Goal: Check status: Check status

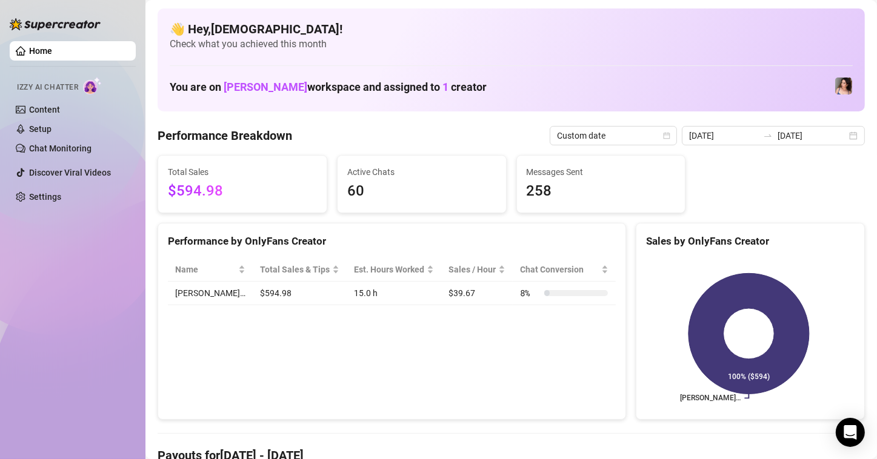
scroll to position [121, 0]
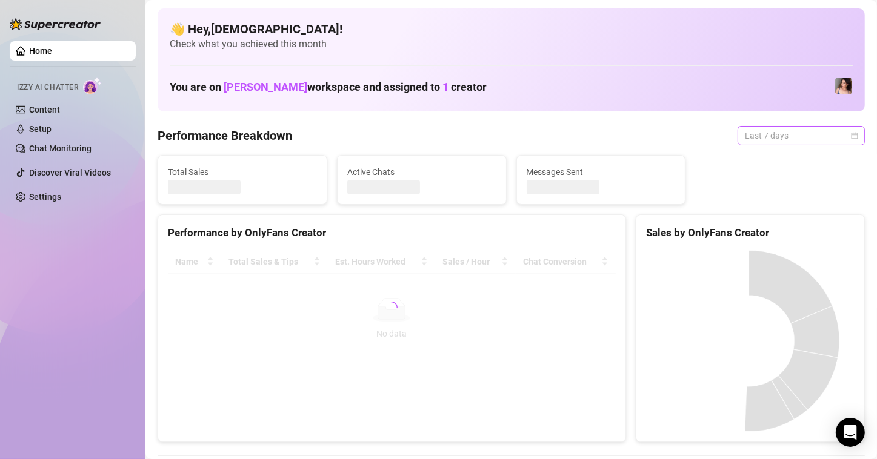
click at [763, 142] on span "Last 7 days" at bounding box center [801, 136] width 113 height 18
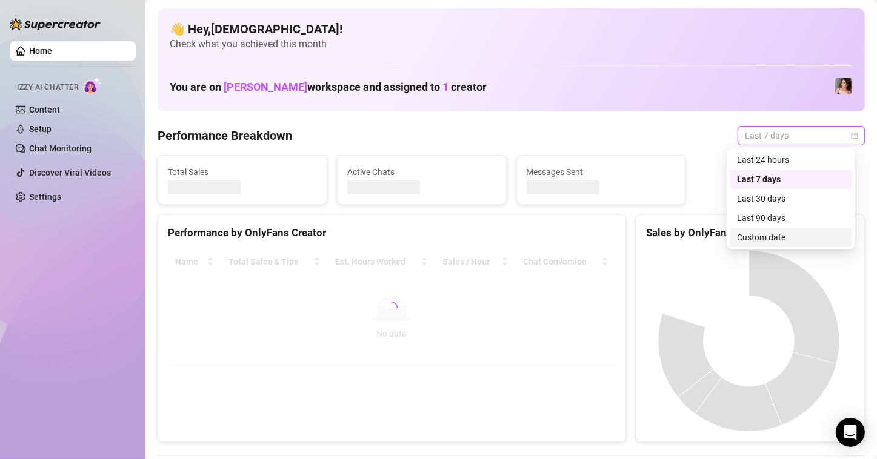
click at [753, 238] on div "Custom date" at bounding box center [791, 237] width 108 height 13
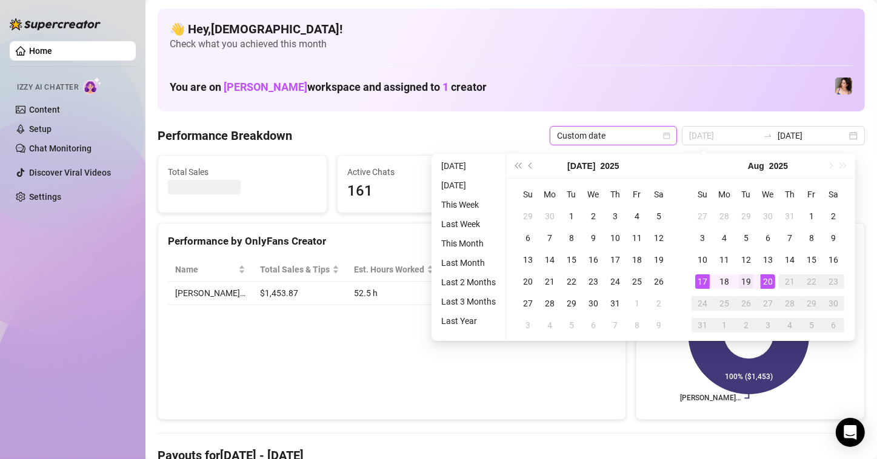
click at [719, 278] on div "18" at bounding box center [724, 282] width 15 height 15
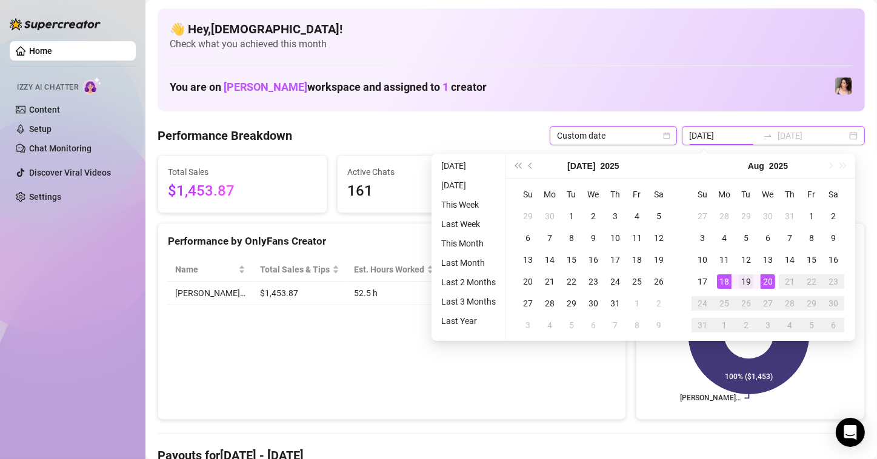
type input "[DATE]"
click at [772, 284] on div "20" at bounding box center [768, 282] width 15 height 15
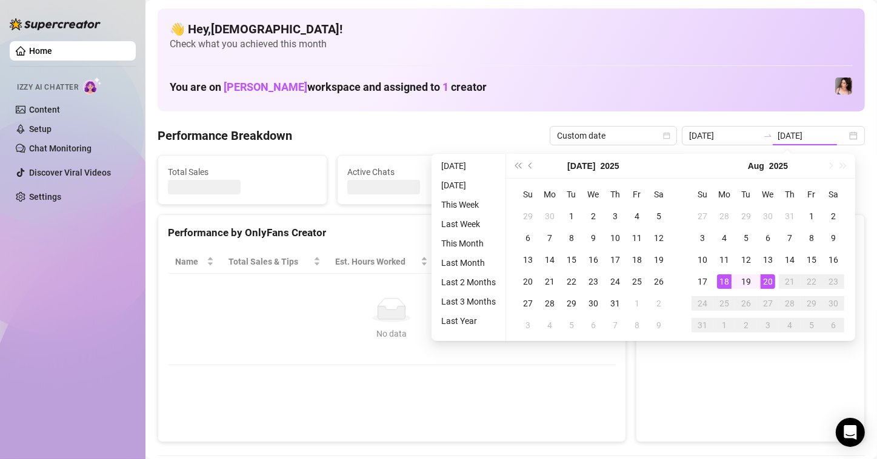
type input "[DATE]"
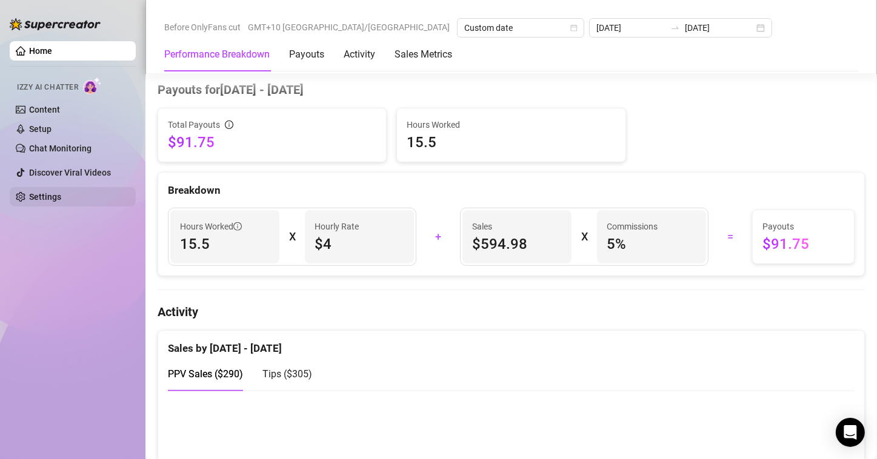
scroll to position [364, 0]
